Goal: Transaction & Acquisition: Purchase product/service

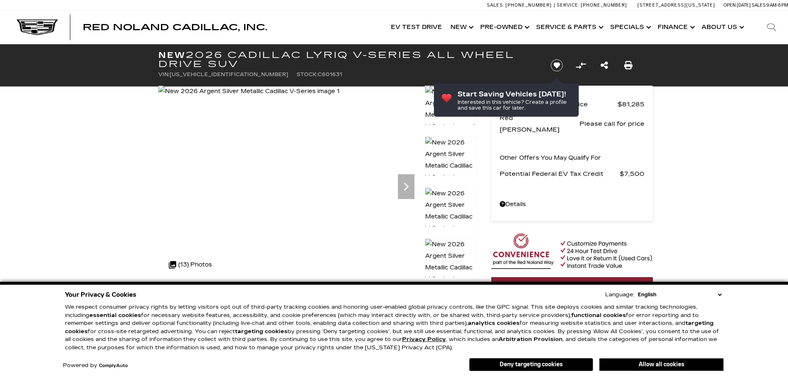
click at [403, 188] on icon "Next" at bounding box center [406, 186] width 17 height 17
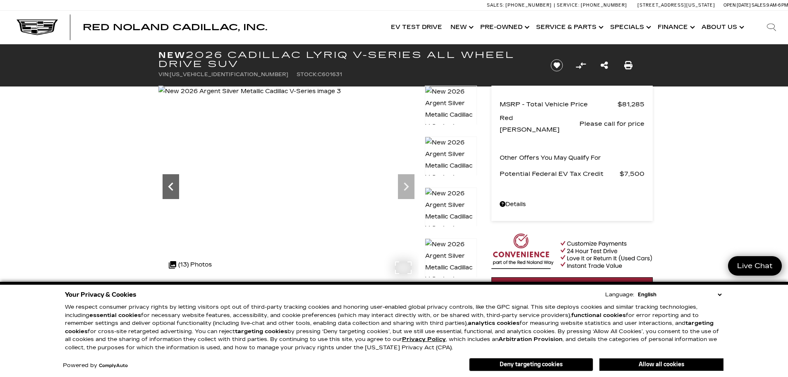
click at [170, 192] on icon "Previous" at bounding box center [171, 186] width 17 height 17
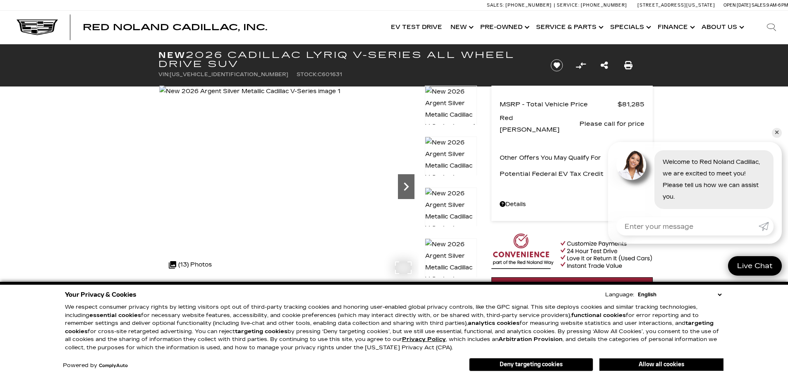
click at [404, 188] on icon "Next" at bounding box center [406, 186] width 17 height 17
click at [775, 128] on link "✕" at bounding box center [777, 133] width 10 height 10
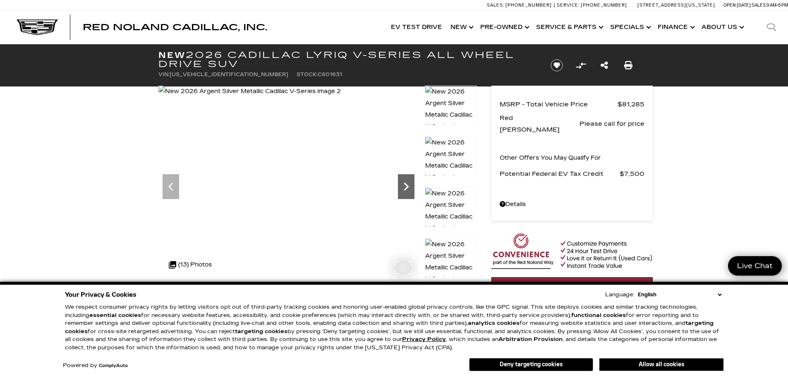
click at [408, 194] on icon "Next" at bounding box center [406, 186] width 17 height 17
click at [403, 194] on icon "Next" at bounding box center [406, 186] width 17 height 17
click at [452, 204] on img at bounding box center [451, 216] width 52 height 59
click at [447, 160] on img at bounding box center [451, 160] width 52 height 47
click at [407, 191] on icon "Next" at bounding box center [406, 186] width 17 height 17
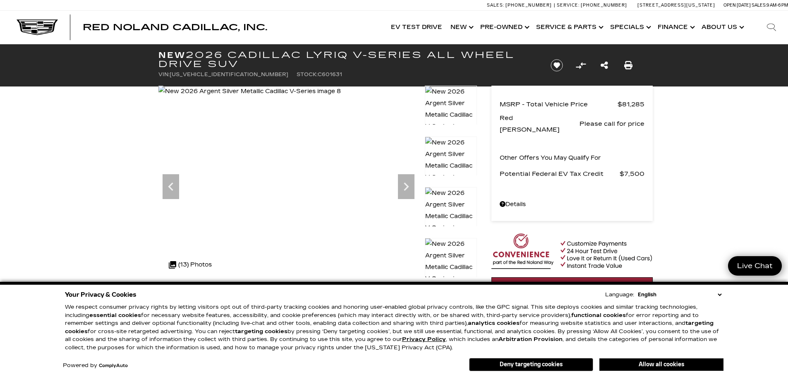
click at [445, 200] on img at bounding box center [451, 216] width 52 height 59
click at [405, 190] on icon "Next" at bounding box center [406, 186] width 5 height 8
click at [491, 26] on link "Show Pre-Owned" at bounding box center [504, 27] width 56 height 33
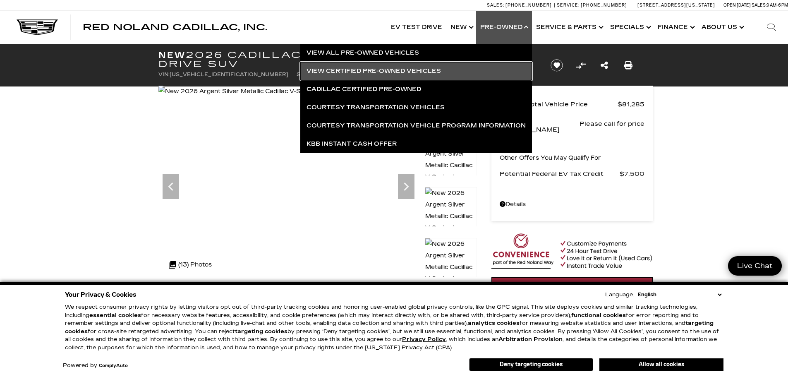
click at [402, 70] on link "View Certified Pre-Owned Vehicles" at bounding box center [416, 71] width 232 height 18
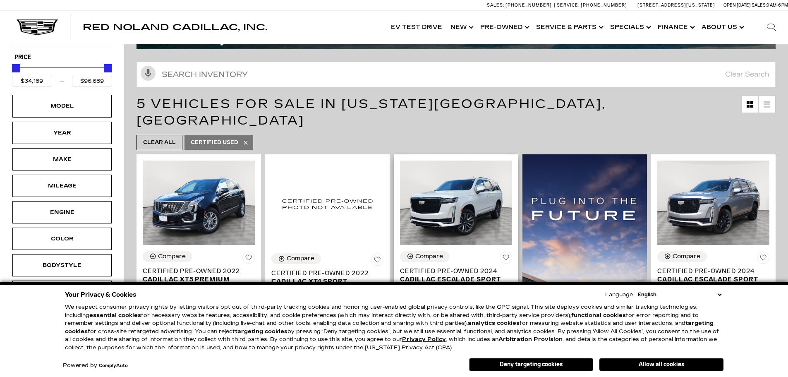
scroll to position [124, 0]
click at [628, 368] on button "Allow all cookies" at bounding box center [661, 364] width 124 height 12
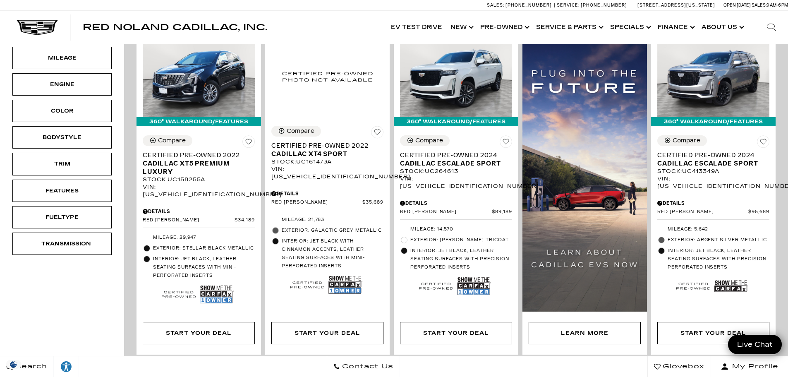
scroll to position [207, 0]
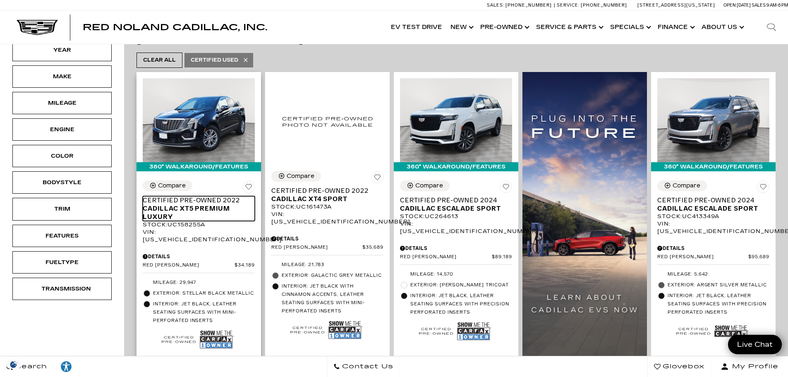
click at [196, 204] on span "Cadillac XT5 Premium Luxury" at bounding box center [196, 212] width 106 height 17
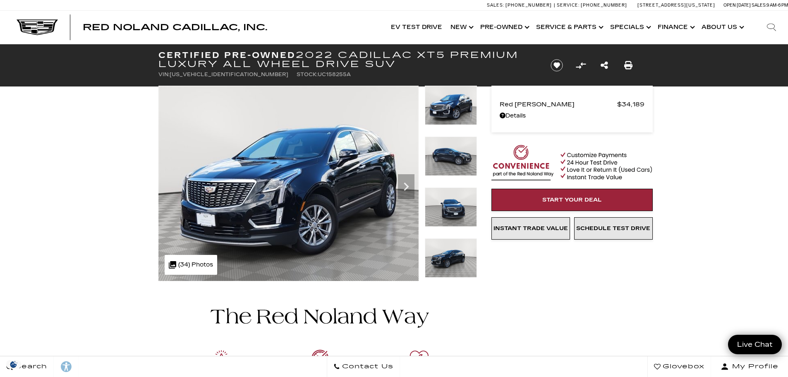
click at [445, 153] on img at bounding box center [451, 156] width 52 height 39
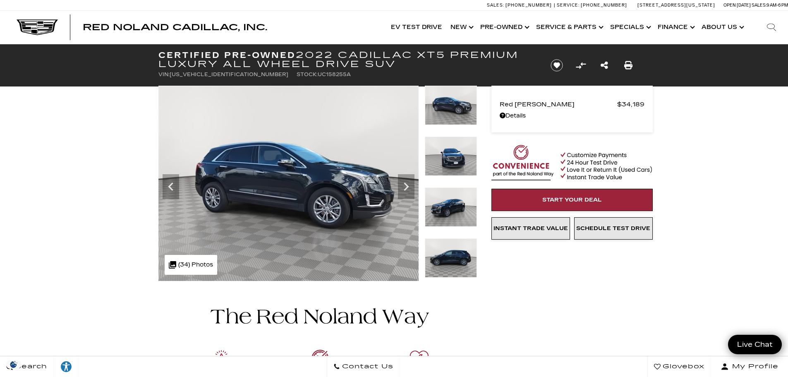
click at [445, 153] on img at bounding box center [451, 156] width 52 height 39
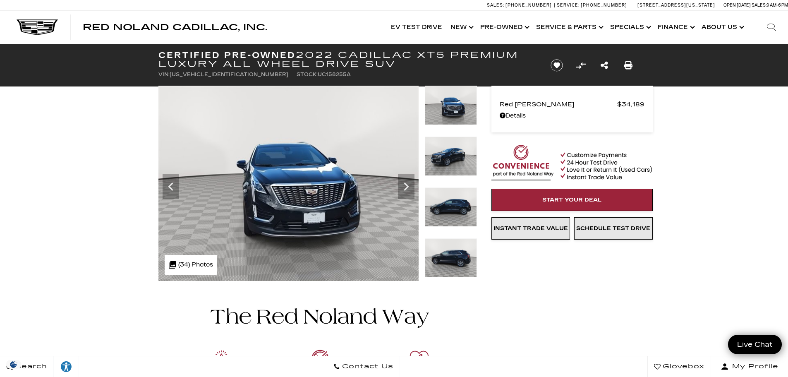
click at [457, 201] on img at bounding box center [451, 206] width 52 height 39
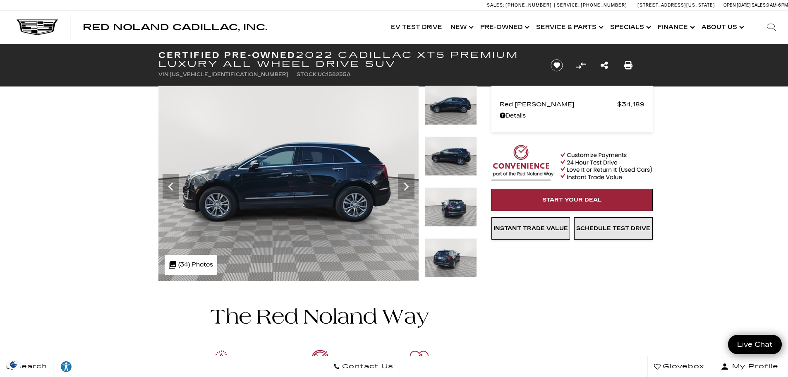
click at [444, 160] on img at bounding box center [451, 156] width 52 height 39
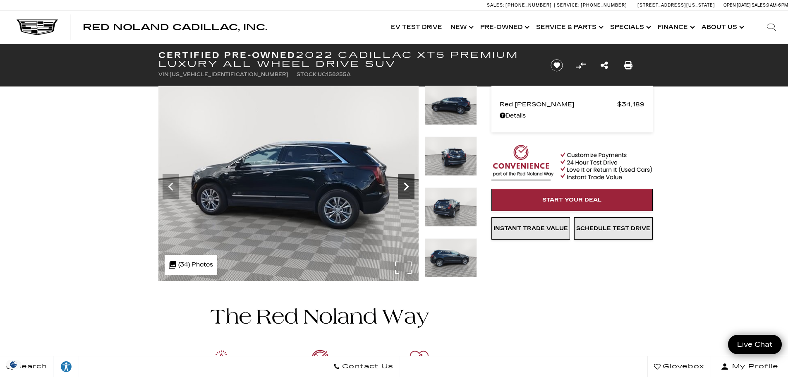
click at [405, 189] on icon "Next" at bounding box center [406, 186] width 5 height 8
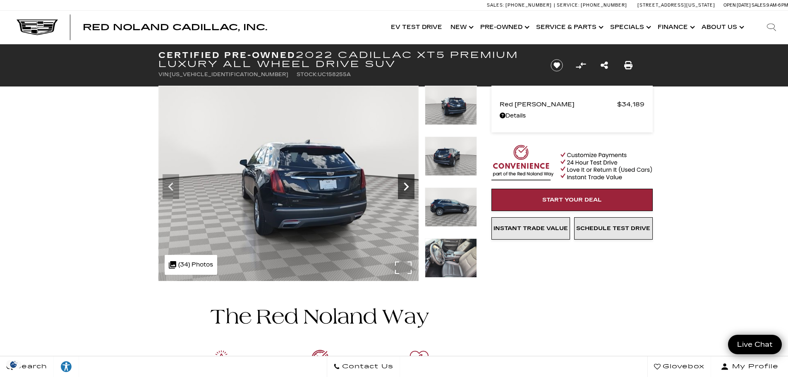
click at [405, 189] on icon "Next" at bounding box center [406, 186] width 5 height 8
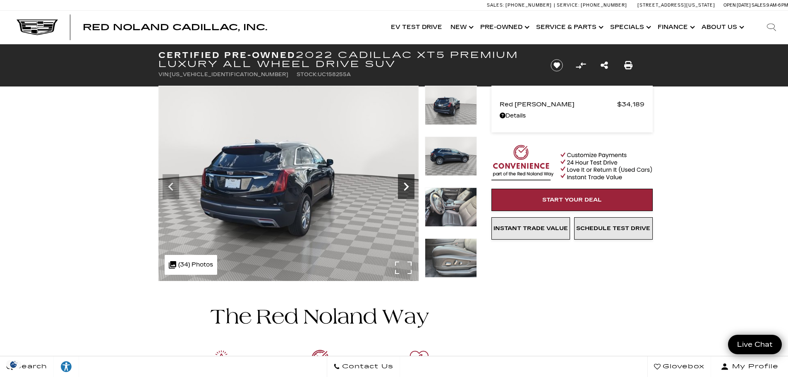
click at [405, 189] on icon "Next" at bounding box center [406, 186] width 5 height 8
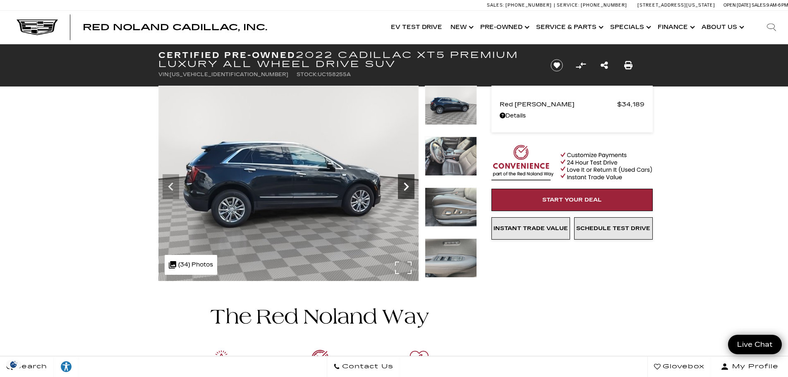
click at [405, 189] on icon "Next" at bounding box center [406, 186] width 5 height 8
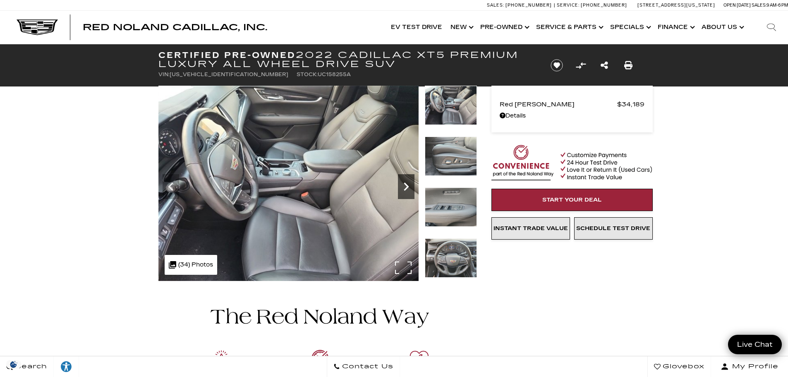
click at [405, 189] on icon "Next" at bounding box center [406, 186] width 5 height 8
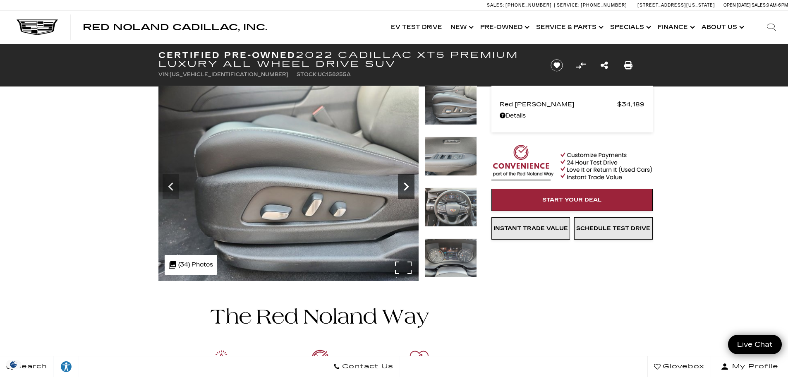
click at [405, 189] on icon "Next" at bounding box center [406, 186] width 5 height 8
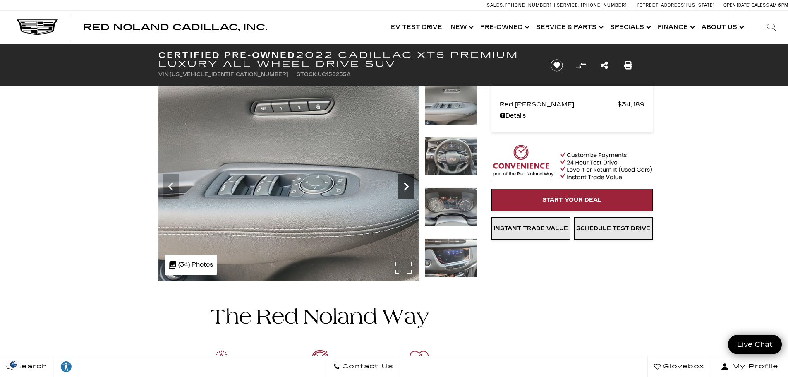
click at [405, 189] on icon "Next" at bounding box center [406, 186] width 5 height 8
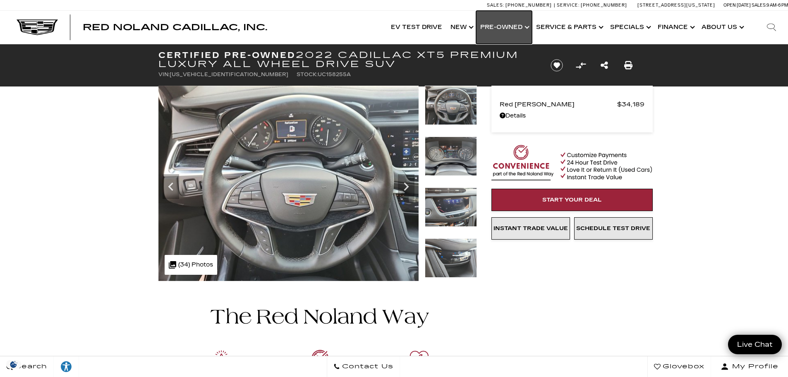
click at [494, 24] on link "Show Pre-Owned" at bounding box center [504, 27] width 56 height 33
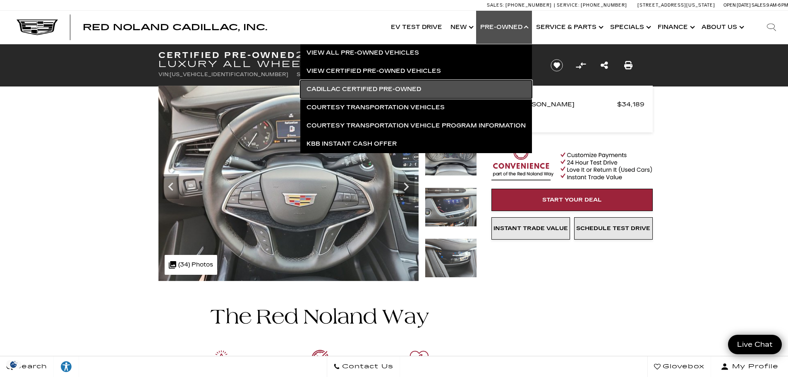
click at [438, 94] on link "Cadillac Certified Pre-Owned" at bounding box center [416, 89] width 232 height 18
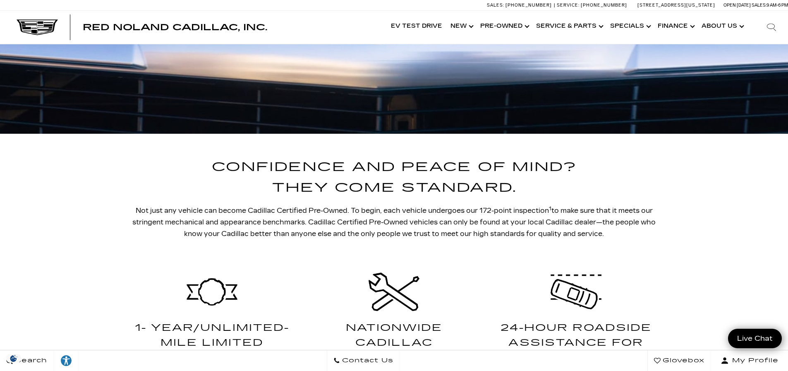
scroll to position [414, 0]
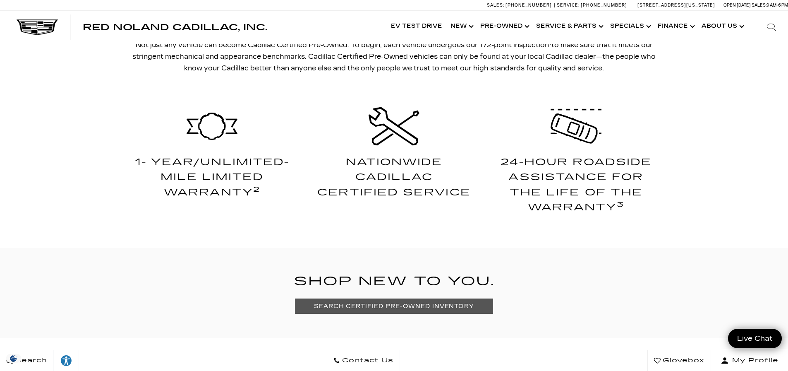
drag, startPoint x: 381, startPoint y: 310, endPoint x: 391, endPoint y: 329, distance: 20.9
click at [381, 310] on link "SEARCH CERTIFIED PRE-OWNED INVENTORY" at bounding box center [394, 305] width 198 height 15
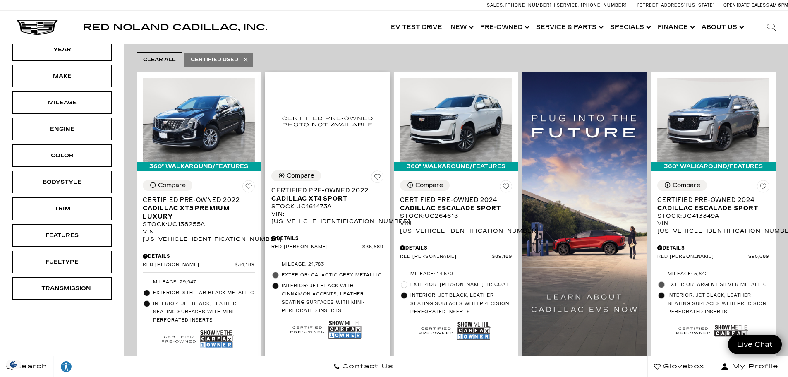
scroll to position [207, 0]
click at [333, 195] on span "Cadillac XT4 Sport" at bounding box center [324, 199] width 106 height 8
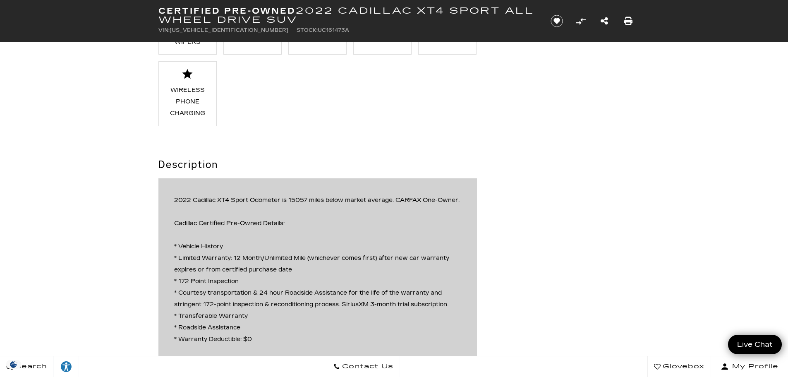
scroll to position [993, 0]
